Goal: Information Seeking & Learning: Compare options

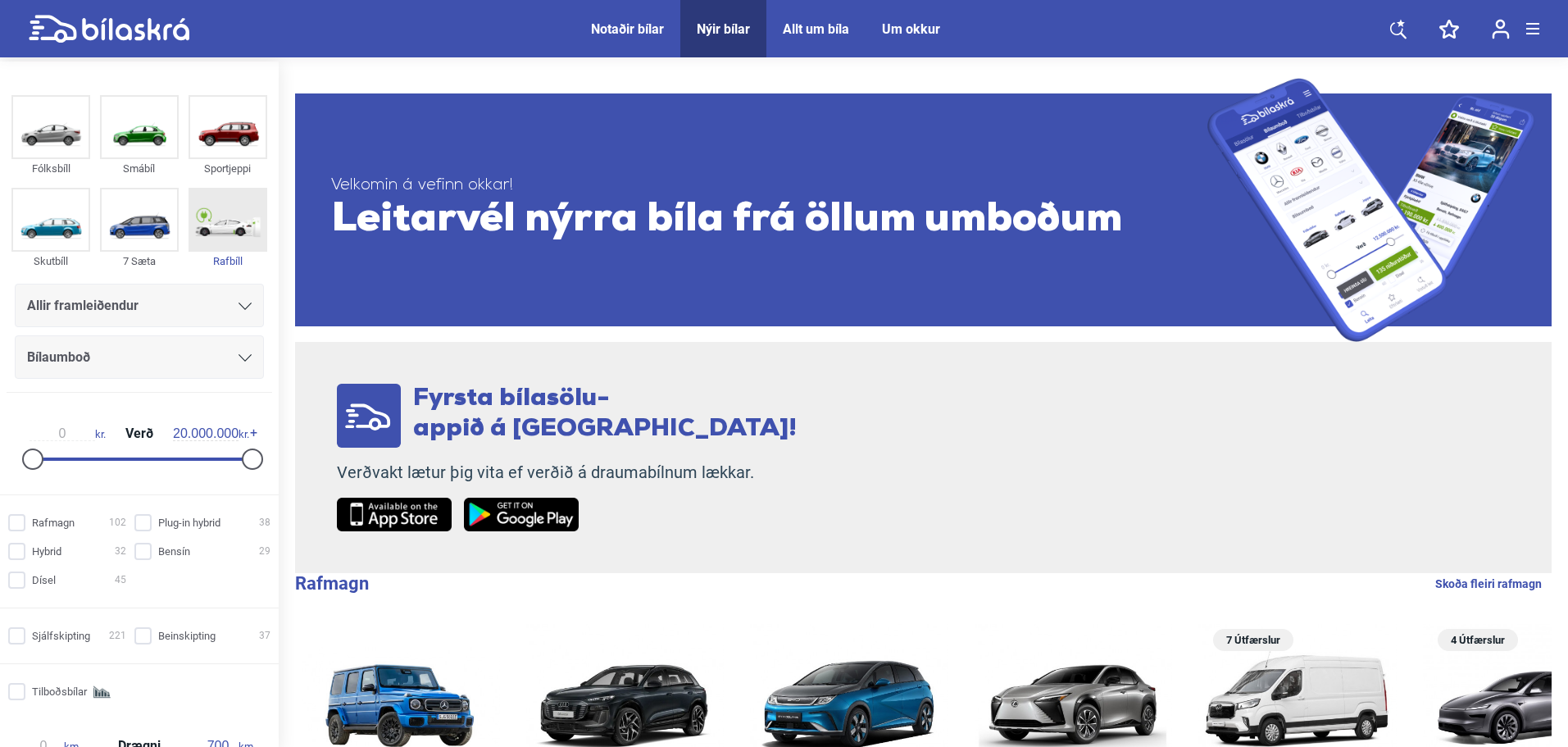
drag, startPoint x: 0, startPoint y: 0, endPoint x: 222, endPoint y: 239, distance: 326.2
click at [222, 239] on img at bounding box center [227, 220] width 75 height 61
checkbox input "true"
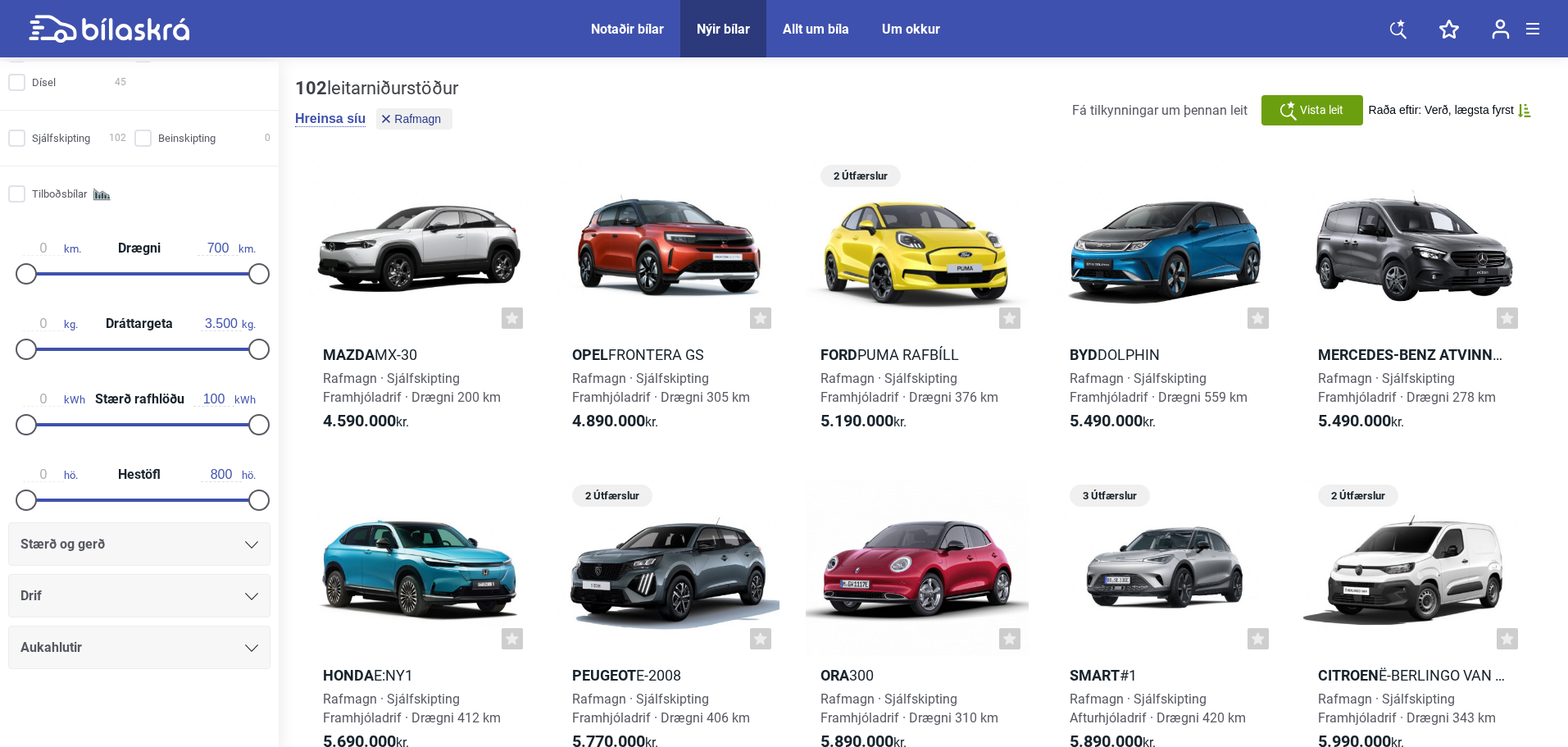
click at [92, 548] on span "Stærð og gerð" at bounding box center [63, 544] width 84 height 23
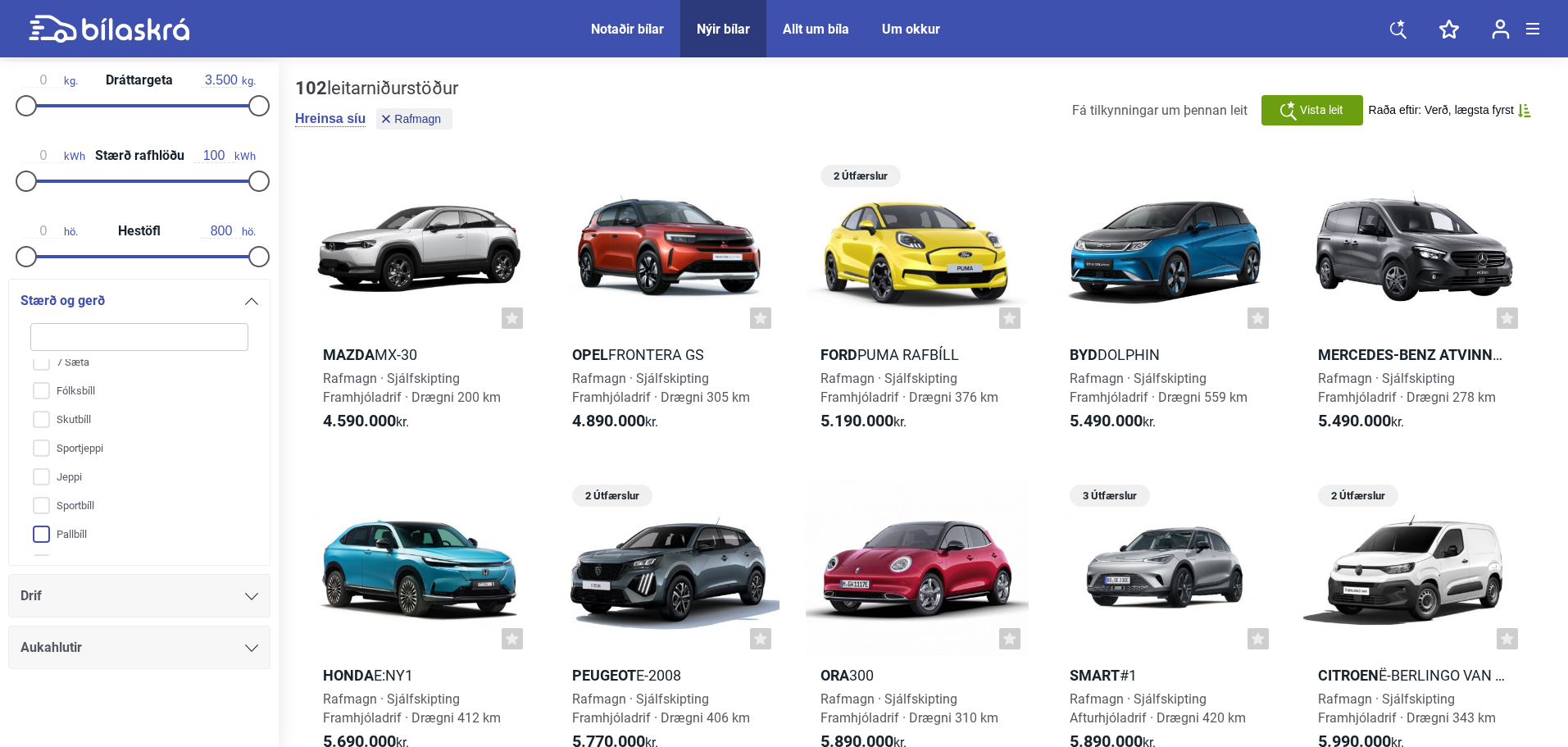
scroll to position [63, 0]
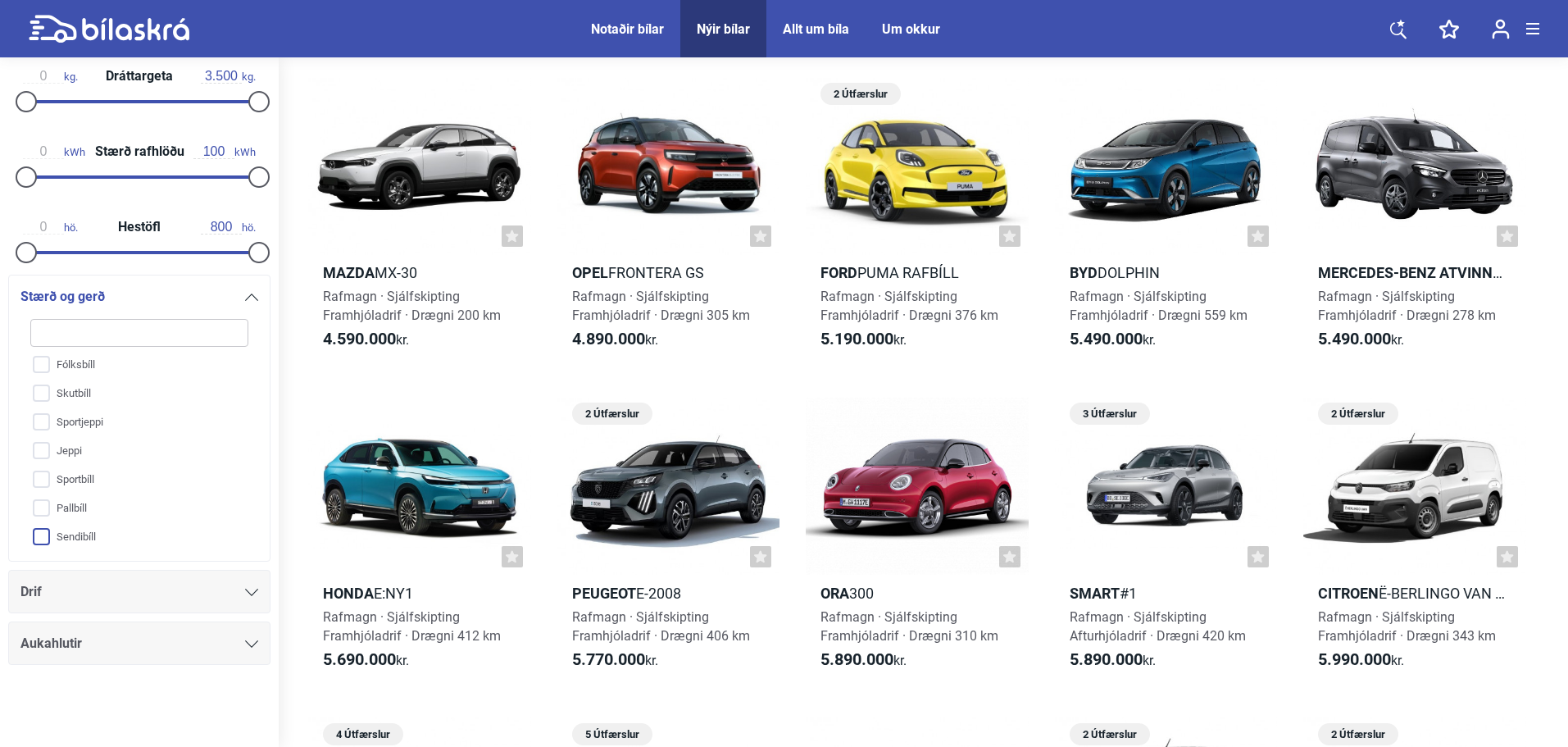
click at [87, 534] on input "Sendibíll" at bounding box center [128, 537] width 220 height 28
checkbox input "true"
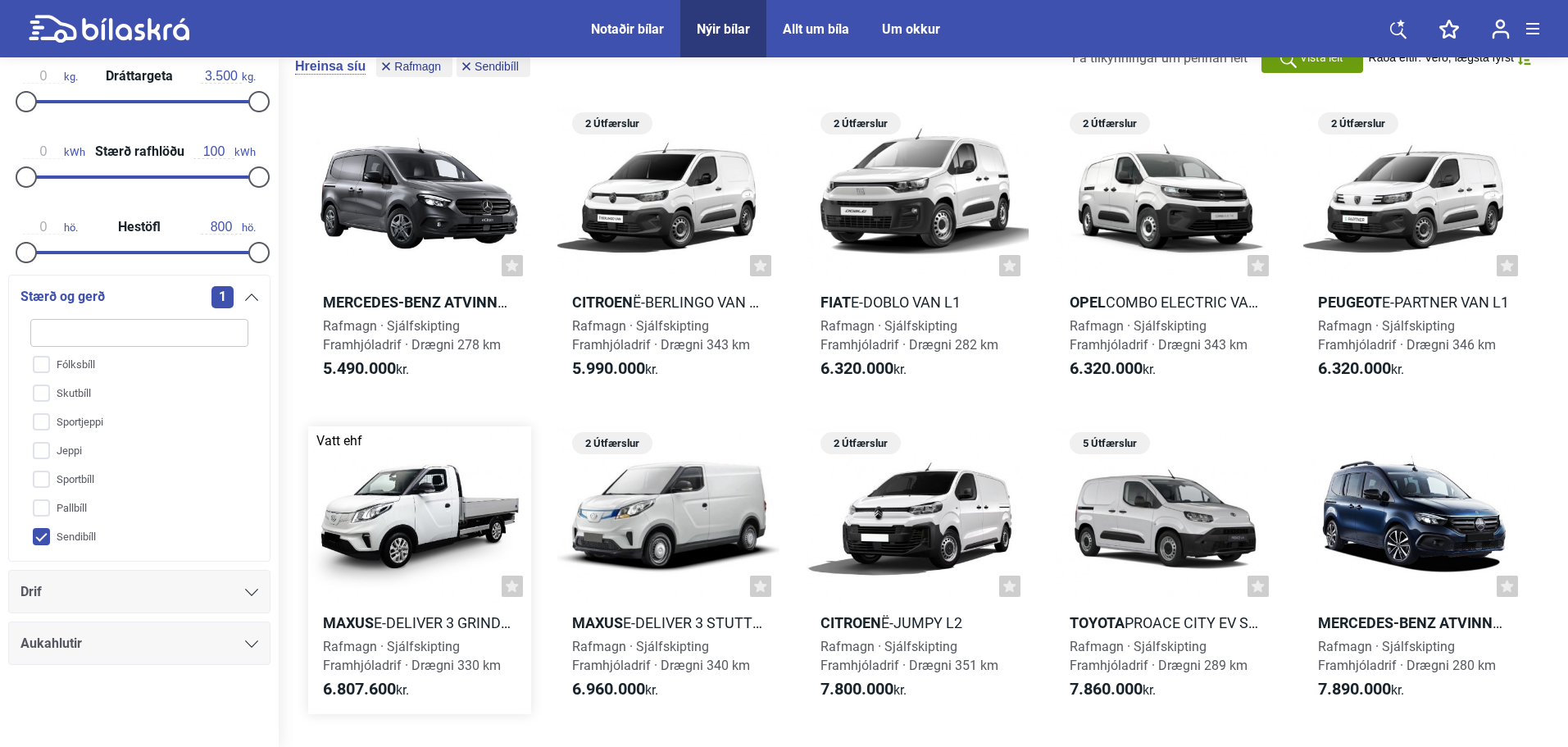
scroll to position [82, 0]
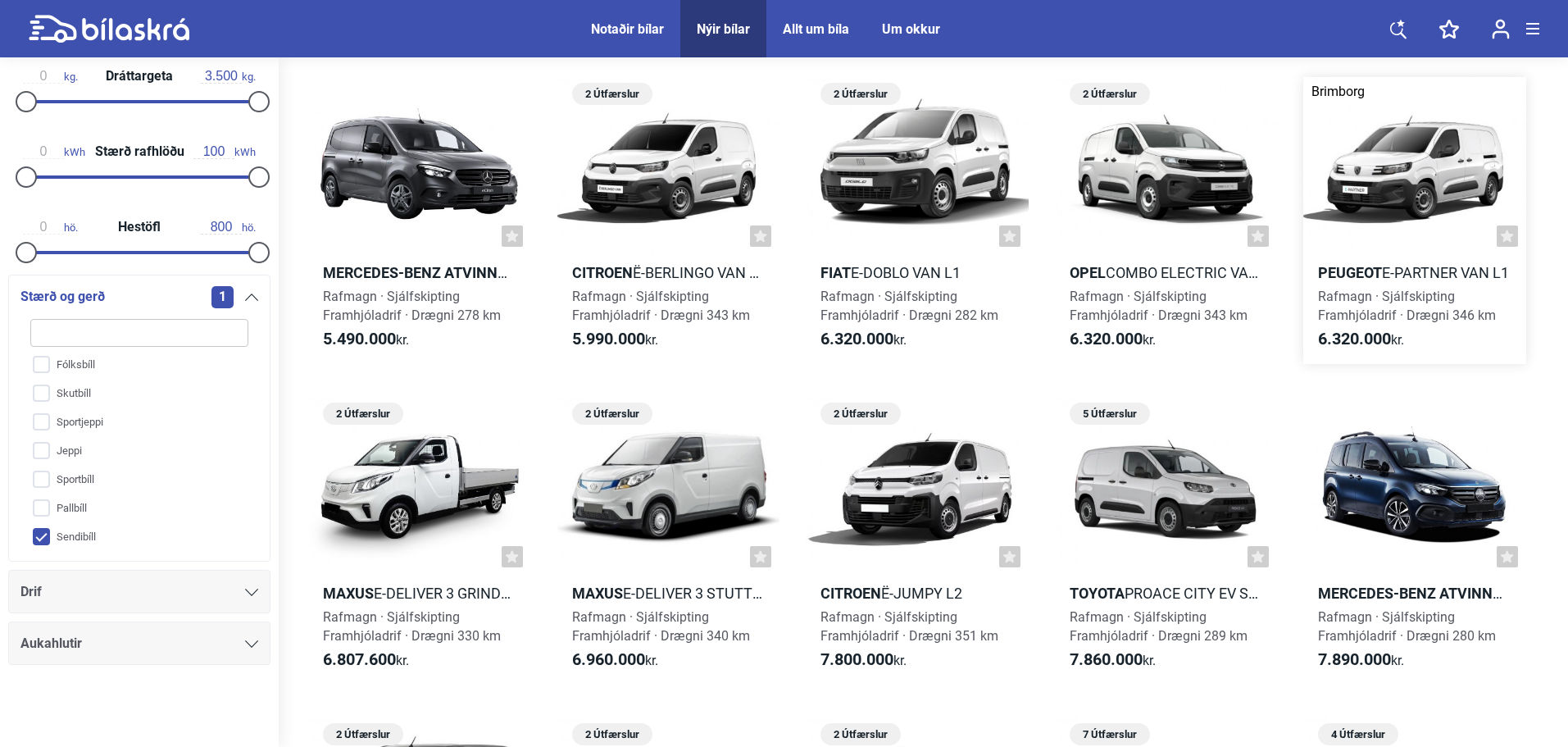
click at [1381, 203] on div at bounding box center [1414, 166] width 222 height 177
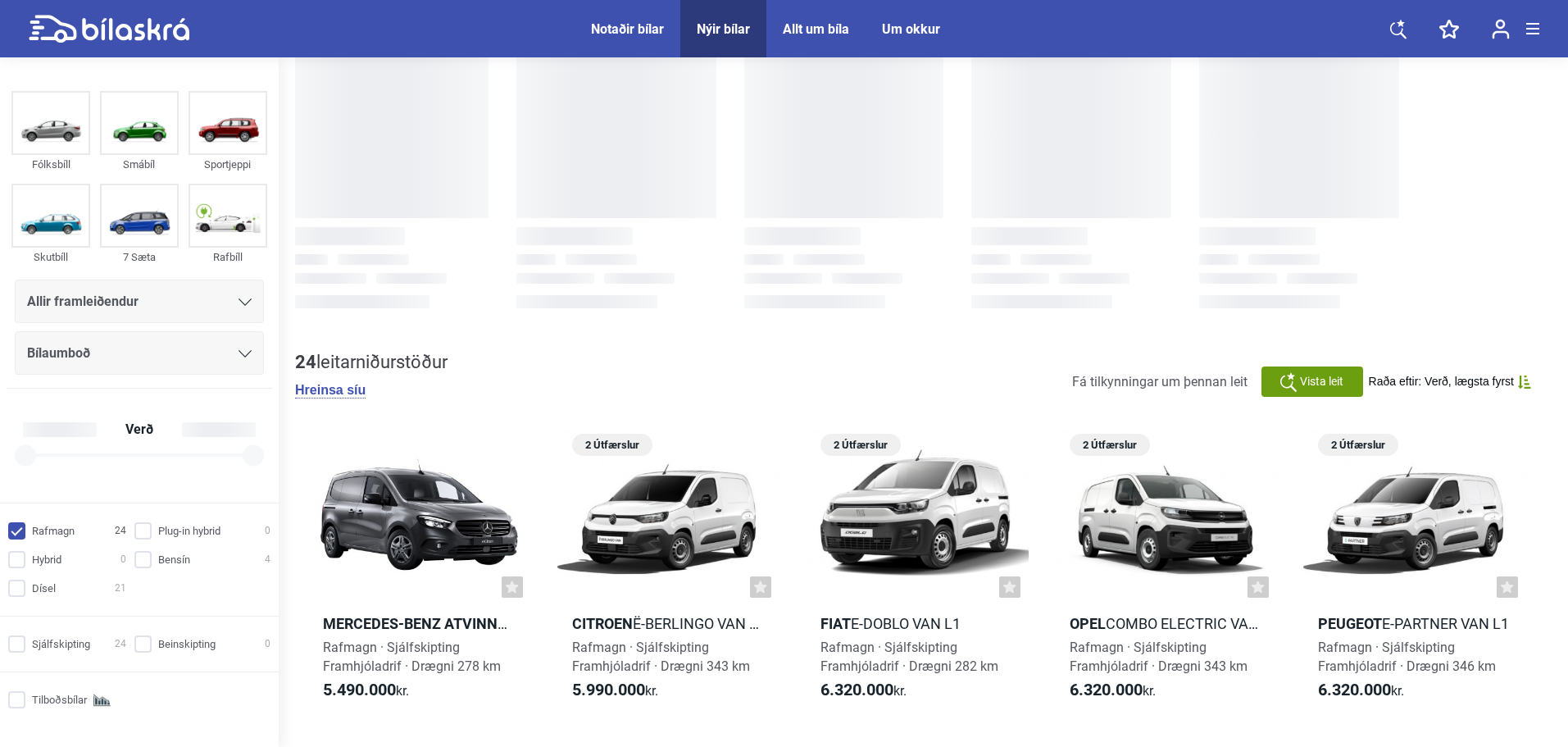
checkbox input "true"
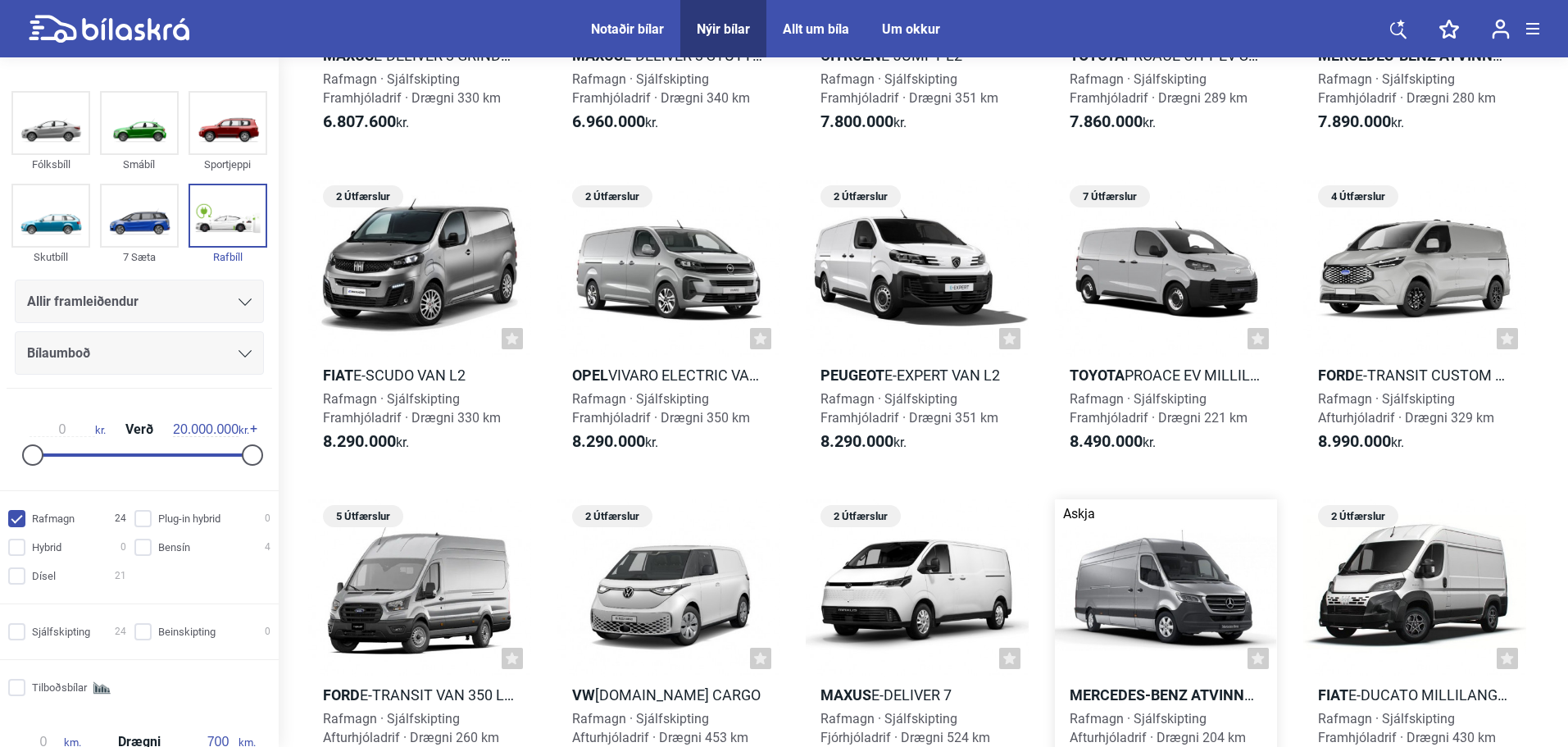
scroll to position [656, 0]
